Goal: Information Seeking & Learning: Compare options

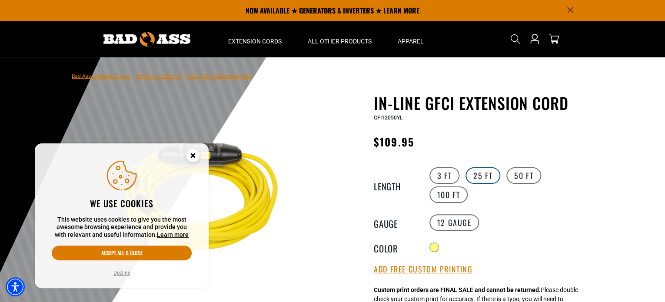
click at [484, 175] on label "25 FT" at bounding box center [482, 175] width 35 height 17
click at [523, 174] on label "50 FT" at bounding box center [523, 175] width 35 height 17
click at [524, 174] on label "50 FT" at bounding box center [523, 175] width 35 height 17
click at [468, 186] on label "100 FT" at bounding box center [448, 194] width 39 height 17
click at [481, 176] on label "25 FT" at bounding box center [482, 175] width 35 height 17
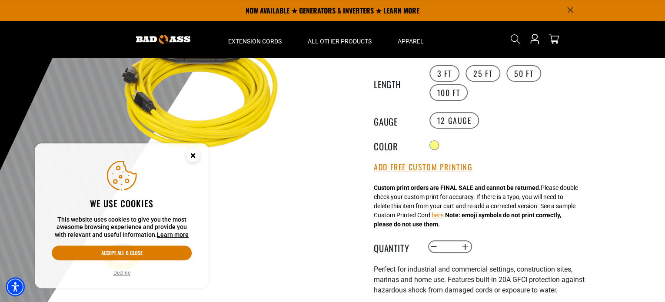
scroll to position [43, 0]
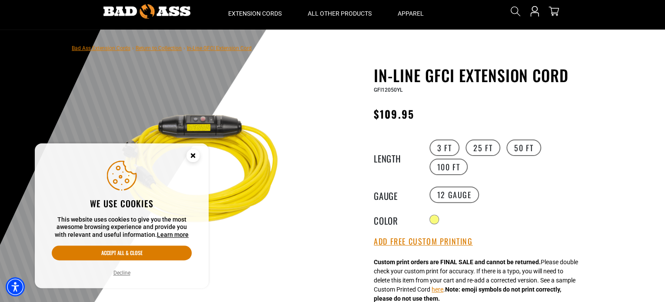
scroll to position [43, 0]
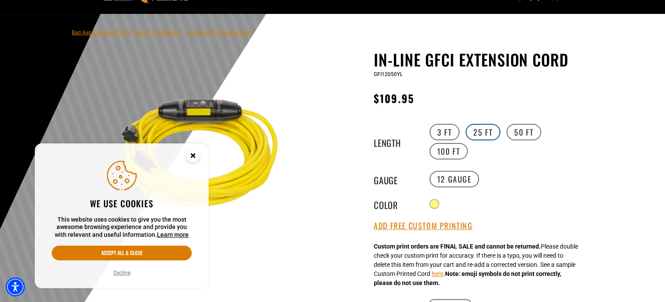
click at [482, 130] on label "25 FT" at bounding box center [482, 132] width 35 height 17
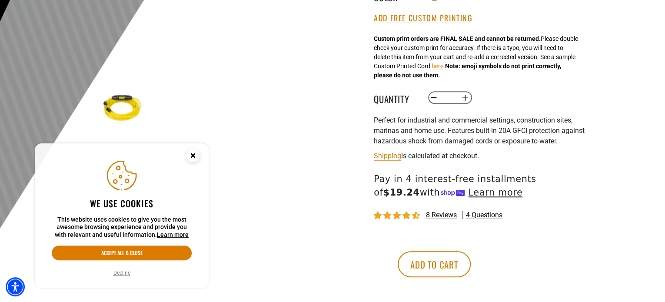
scroll to position [304, 0]
